Goal: Transaction & Acquisition: Purchase product/service

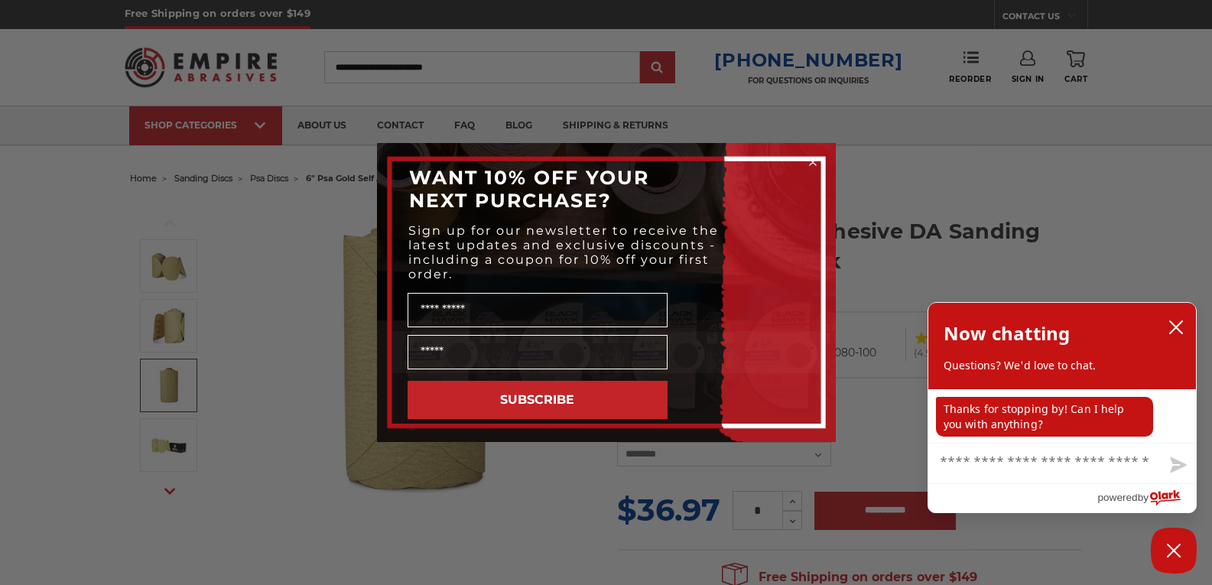
click at [810, 154] on icon "Close dialog" at bounding box center [812, 161] width 15 height 15
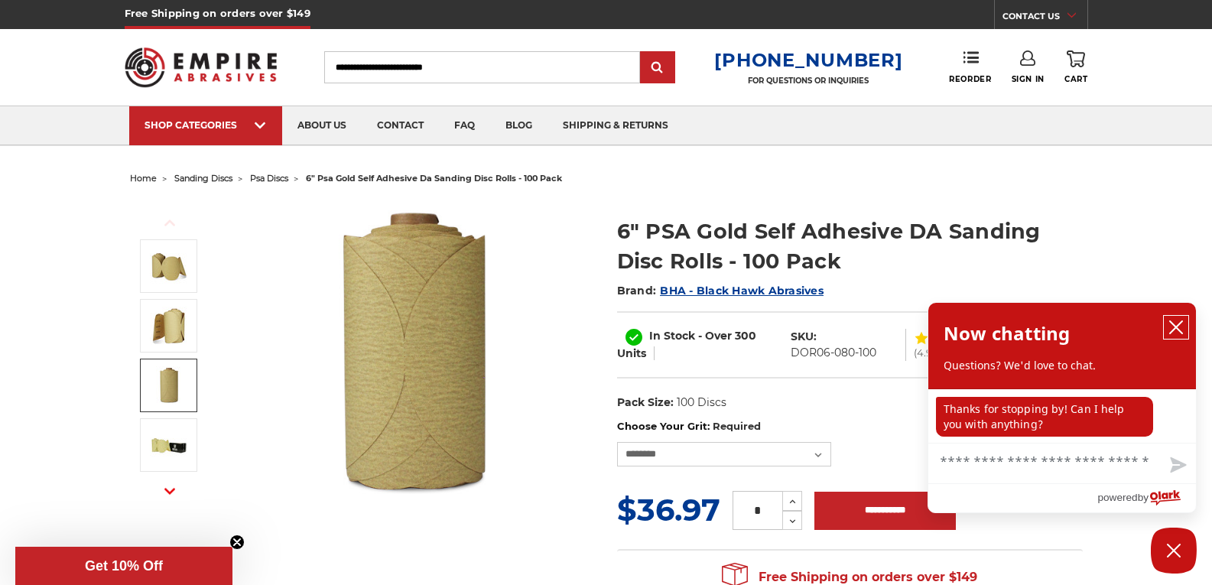
click at [1173, 326] on icon "close chatbox" at bounding box center [1175, 327] width 15 height 15
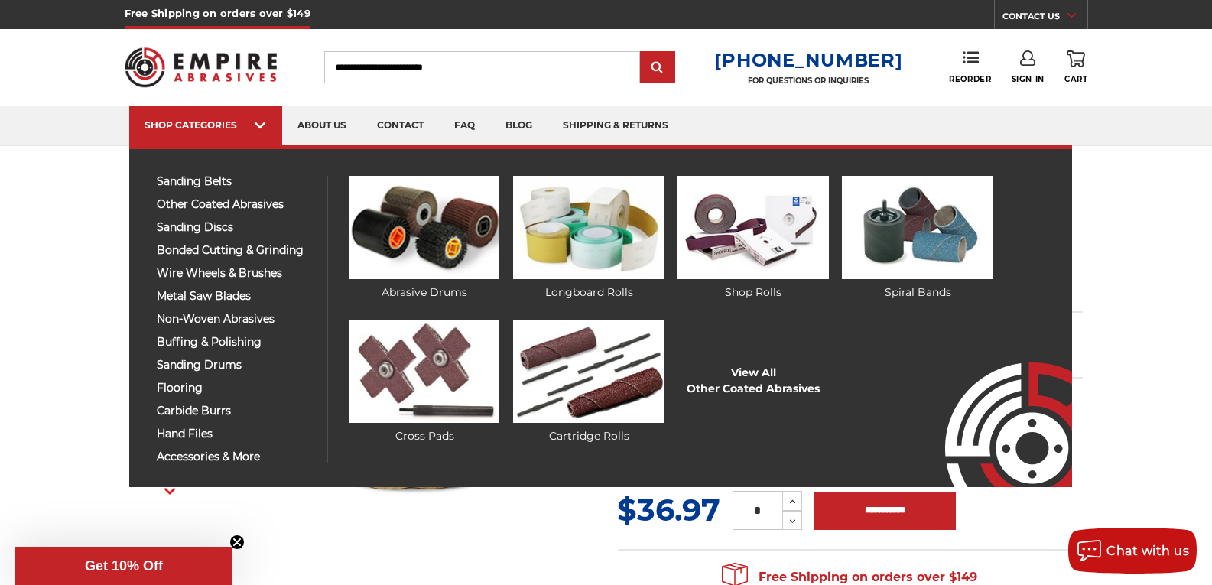
click at [926, 226] on img at bounding box center [917, 227] width 151 height 103
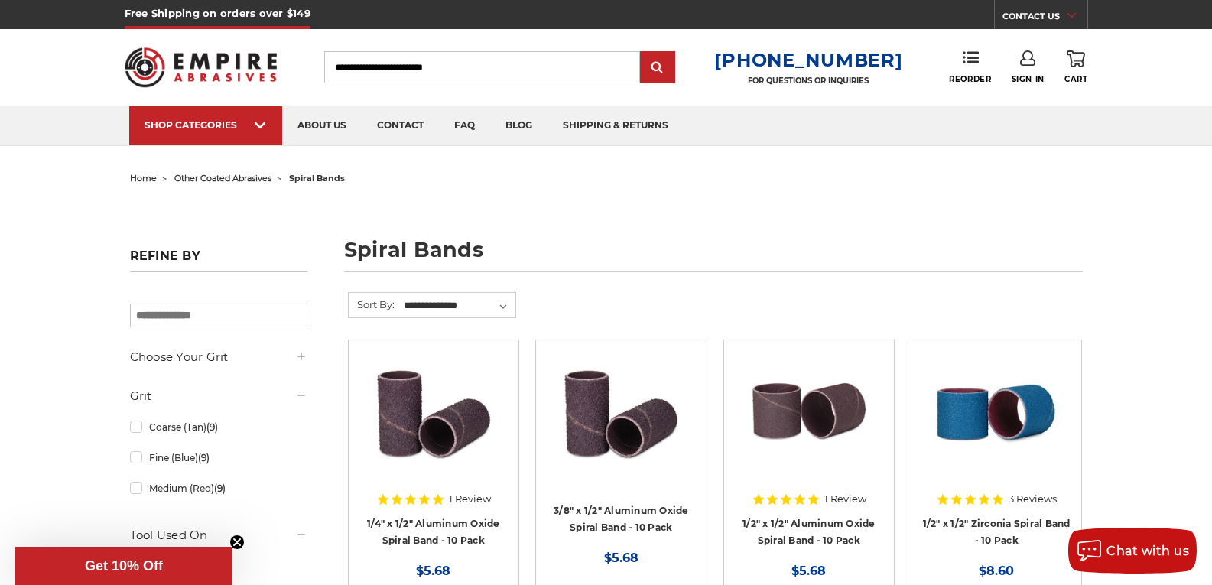
drag, startPoint x: 492, startPoint y: 70, endPoint x: 145, endPoint y: 72, distance: 347.1
click at [145, 72] on div "Toggle menu Menu Search 1-800-816-3824 FOR QUESTIONS OR INQUIRIES Phone Reorder…" at bounding box center [606, 67] width 963 height 76
click at [369, 66] on input "Search" at bounding box center [482, 67] width 316 height 32
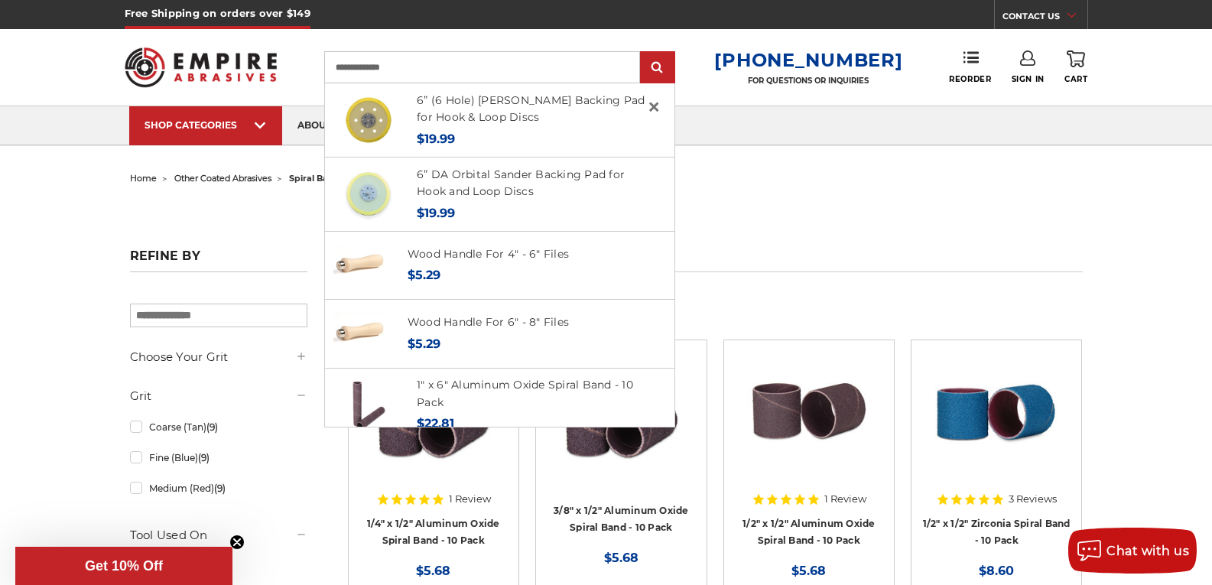
type input "**********"
click at [642, 53] on input "submit" at bounding box center [657, 68] width 31 height 31
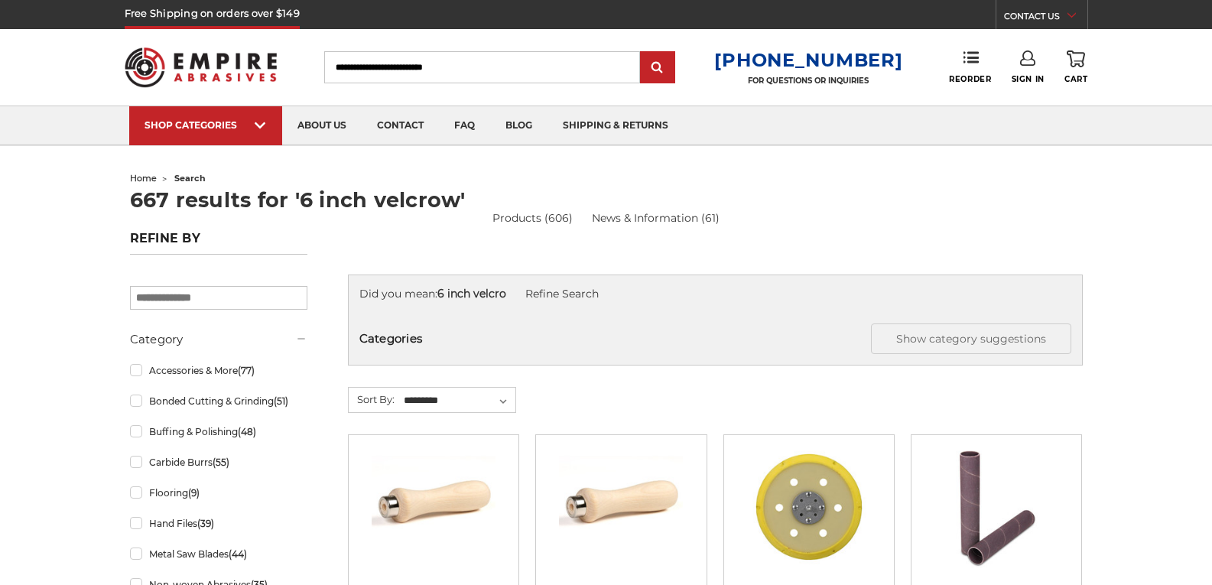
click at [495, 109] on link "blog" at bounding box center [518, 125] width 57 height 39
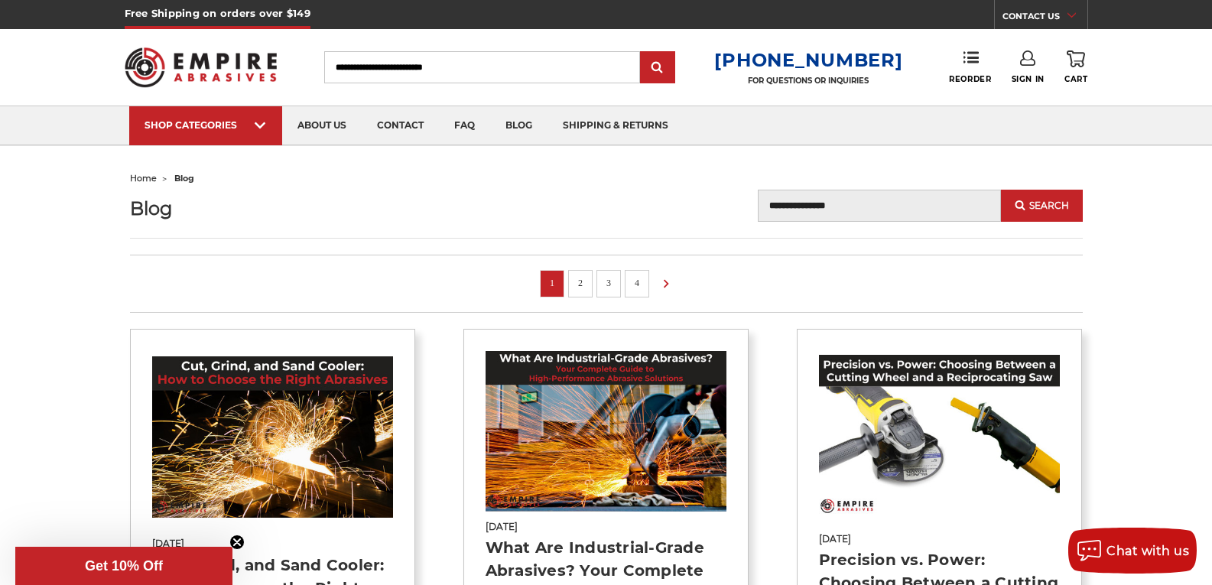
drag, startPoint x: 449, startPoint y: 85, endPoint x: 453, endPoint y: 74, distance: 11.6
click at [450, 82] on div "Toggle menu Menu Search 1-800-816-3824 FOR QUESTIONS OR INQUIRIES Phone Reorder…" at bounding box center [606, 67] width 963 height 76
click at [454, 73] on input "Search" at bounding box center [482, 67] width 316 height 32
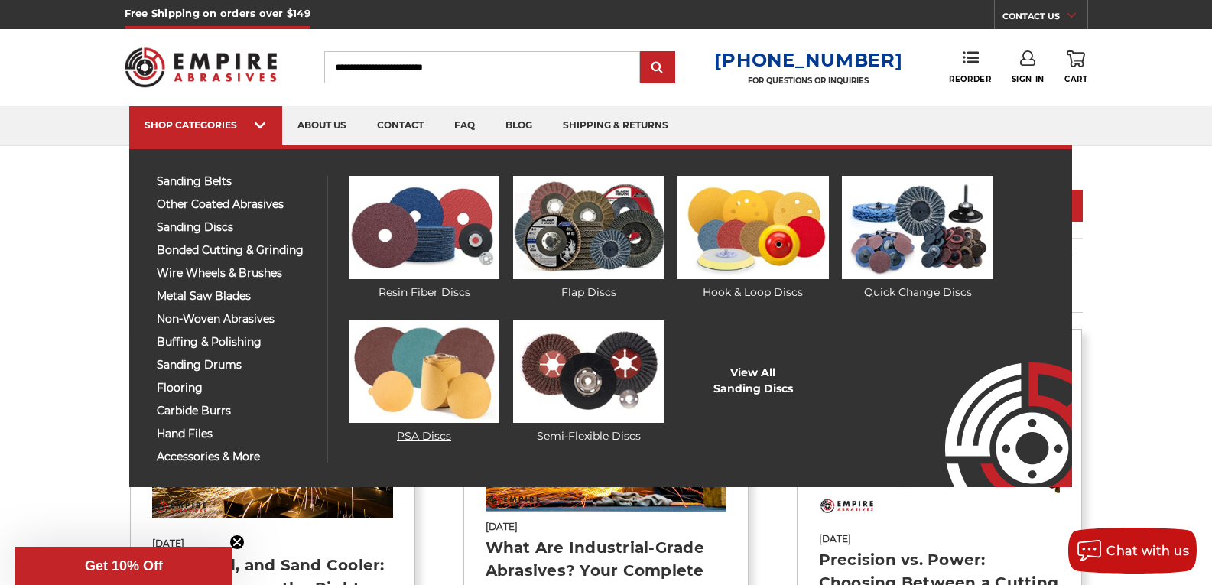
click at [453, 362] on img at bounding box center [424, 371] width 151 height 103
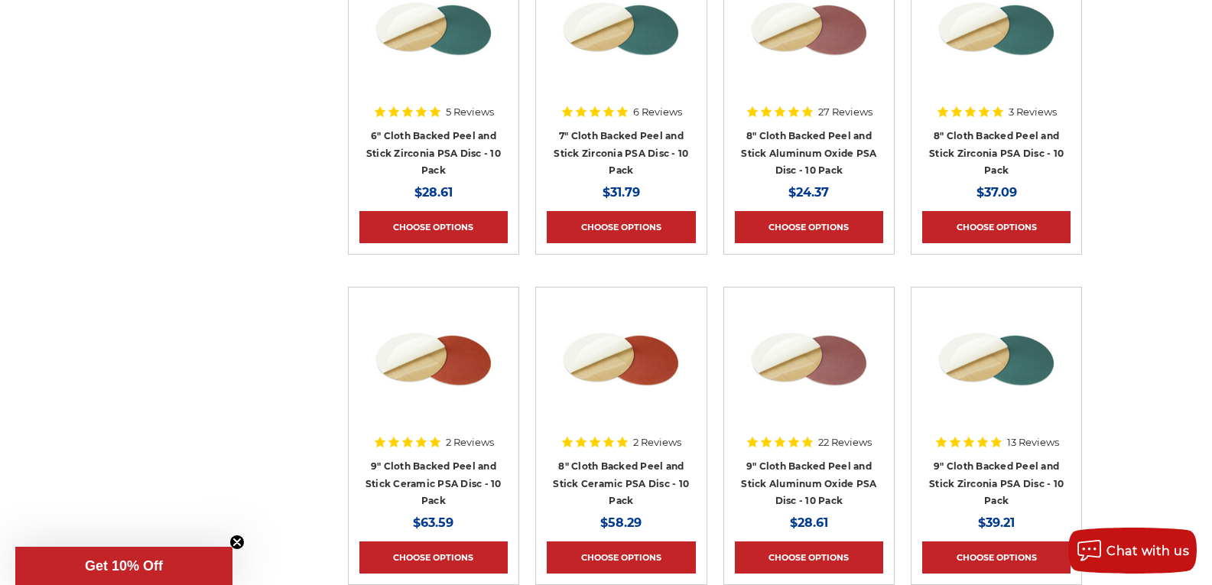
scroll to position [1070, 0]
